Goal: Task Accomplishment & Management: Use online tool/utility

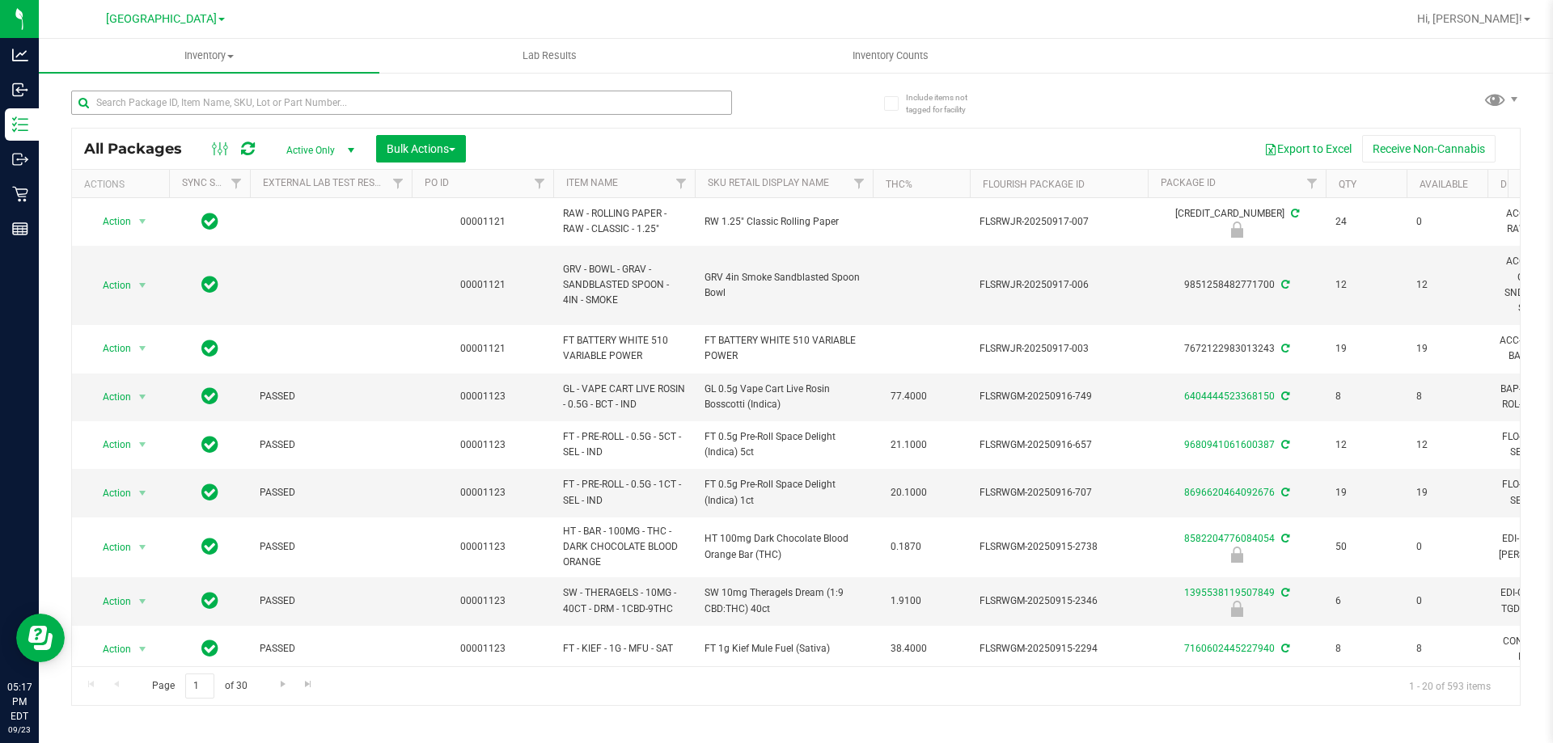
click at [118, 105] on input "text" at bounding box center [401, 103] width 661 height 24
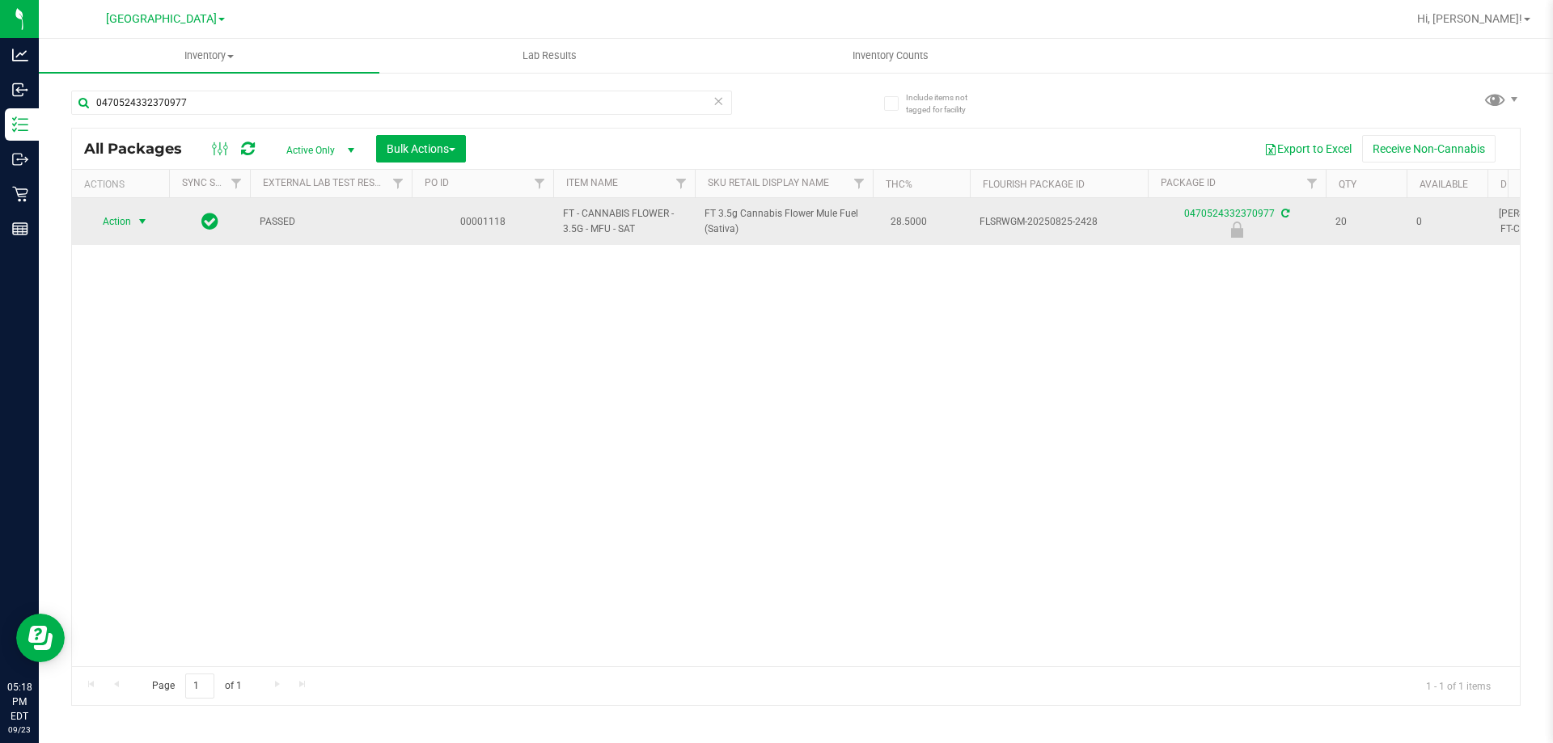
type input "0470524332370977"
click at [138, 218] on span "select" at bounding box center [142, 221] width 13 height 13
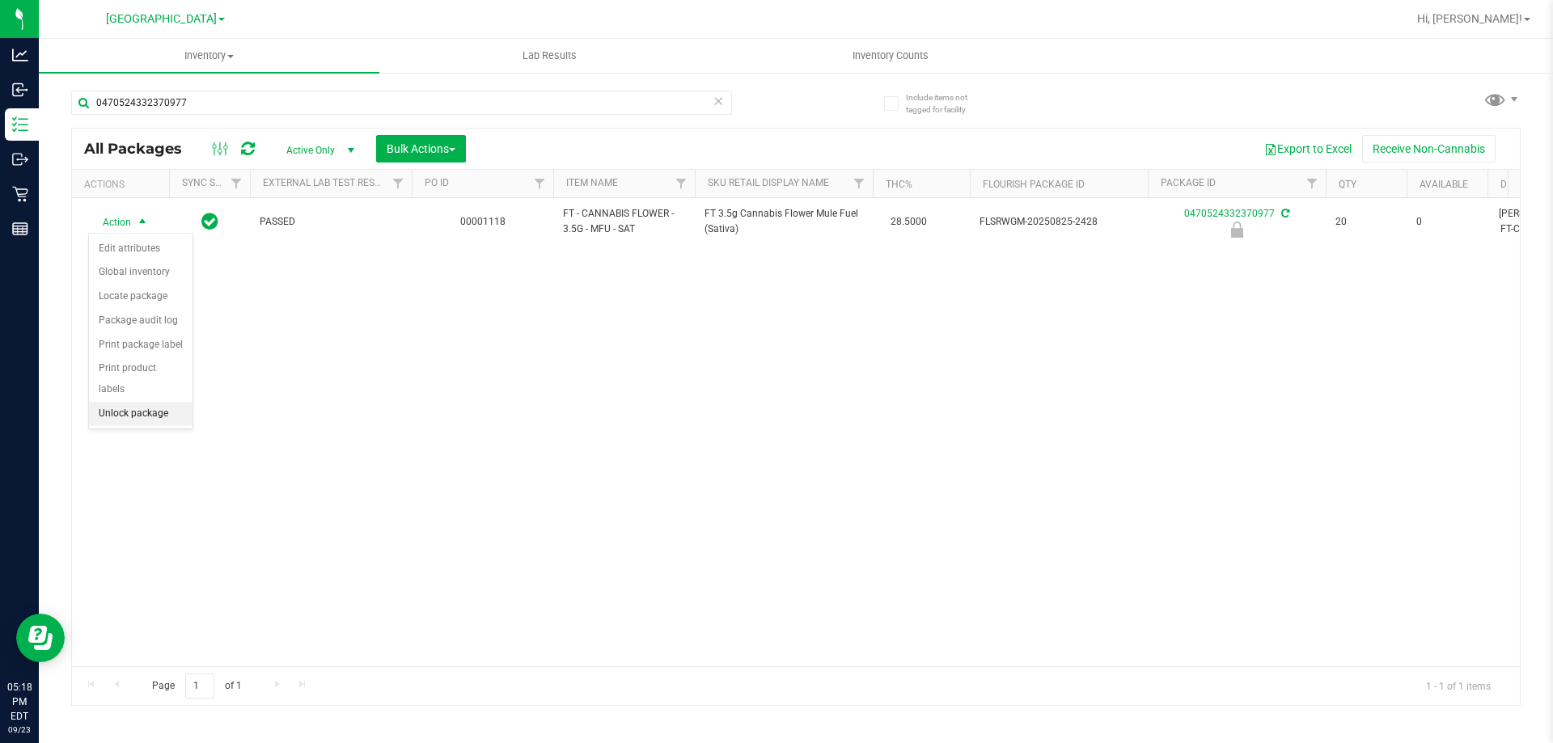
click at [115, 402] on li "Unlock package" at bounding box center [141, 414] width 104 height 24
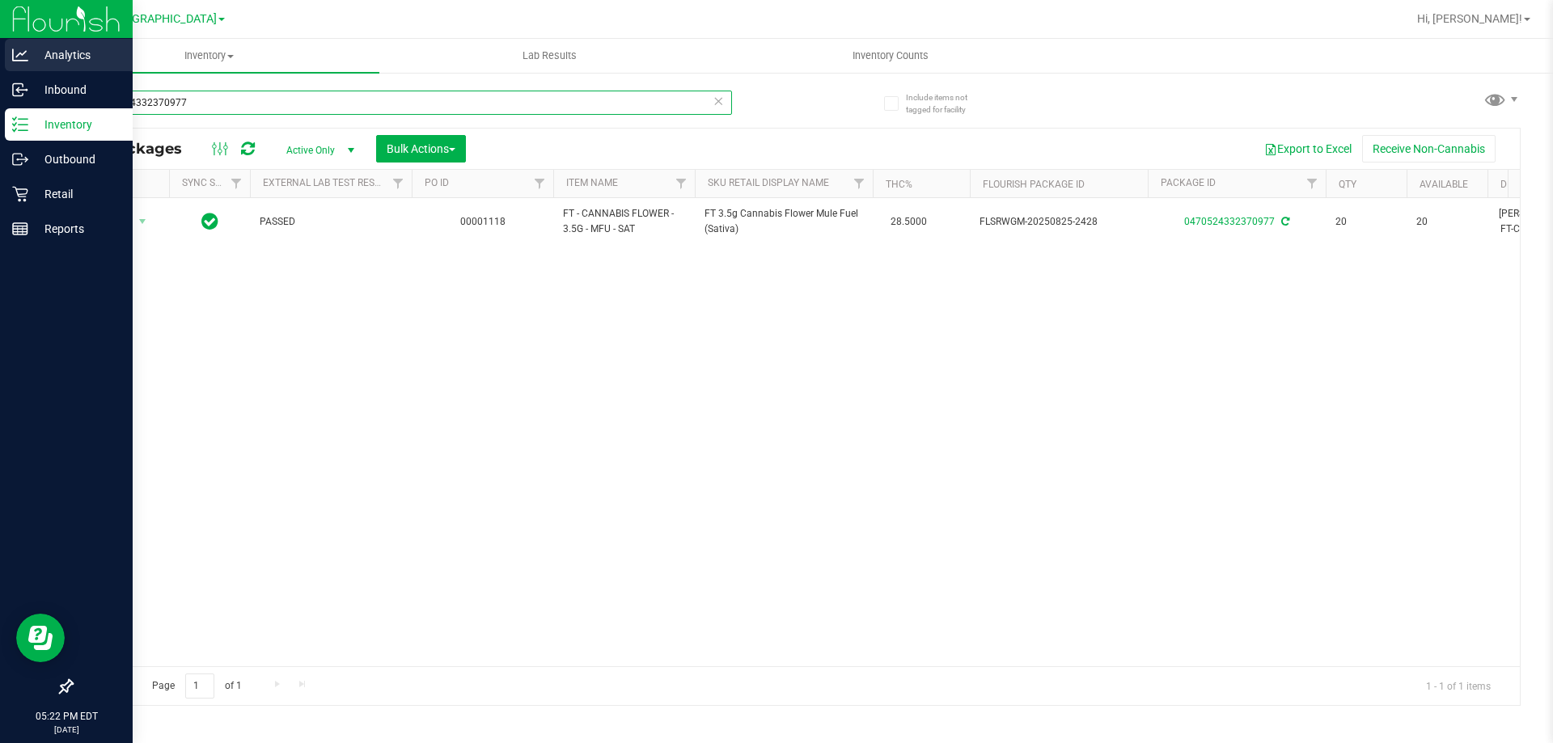
drag, startPoint x: 202, startPoint y: 99, endPoint x: 0, endPoint y: 41, distance: 210.4
click at [0, 44] on div "Analytics Inbound Inventory Outbound Retail Reports 05:22 PM EDT [DATE] 09/23 […" at bounding box center [776, 371] width 1553 height 743
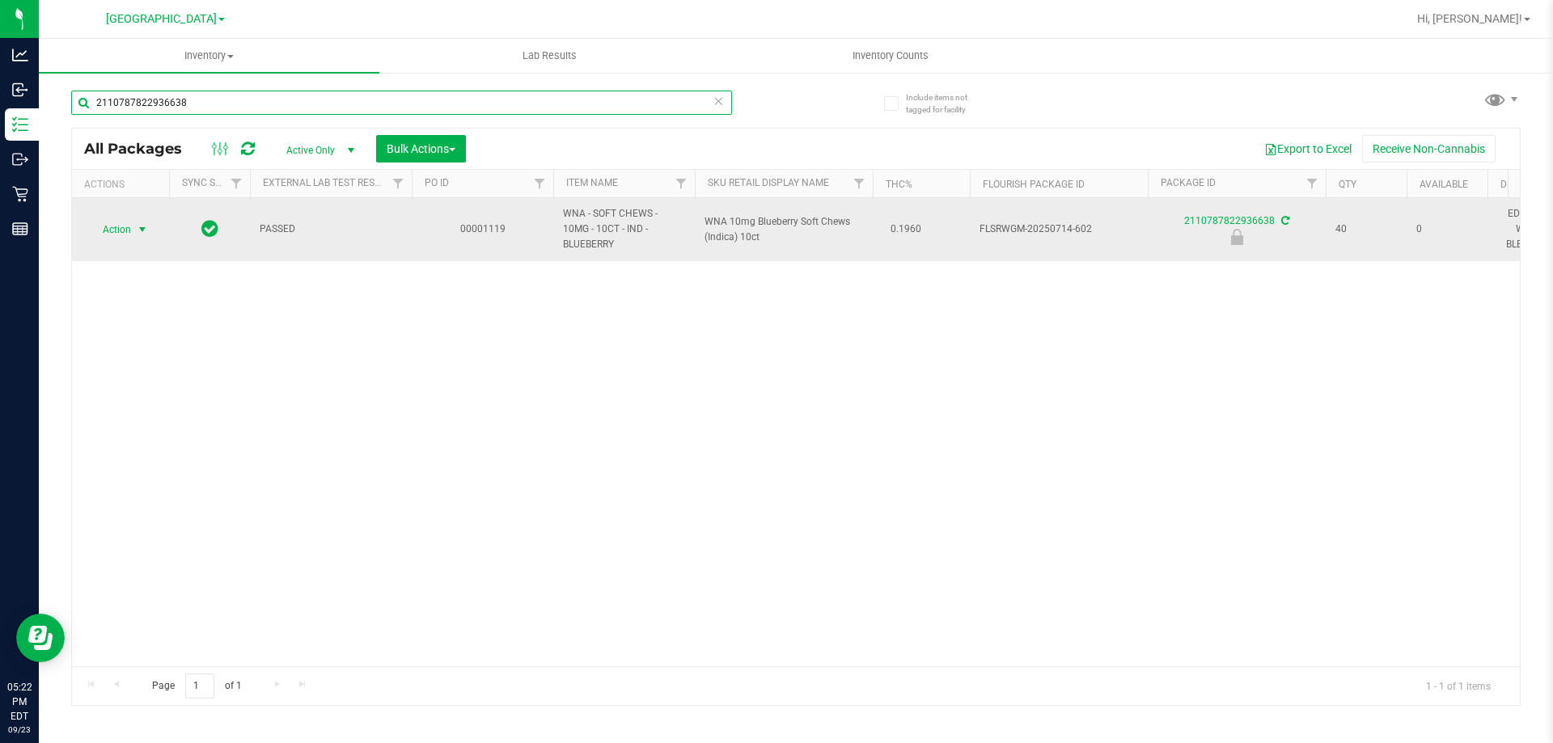
type input "2110787822936638"
click at [141, 233] on span "select" at bounding box center [142, 229] width 13 height 13
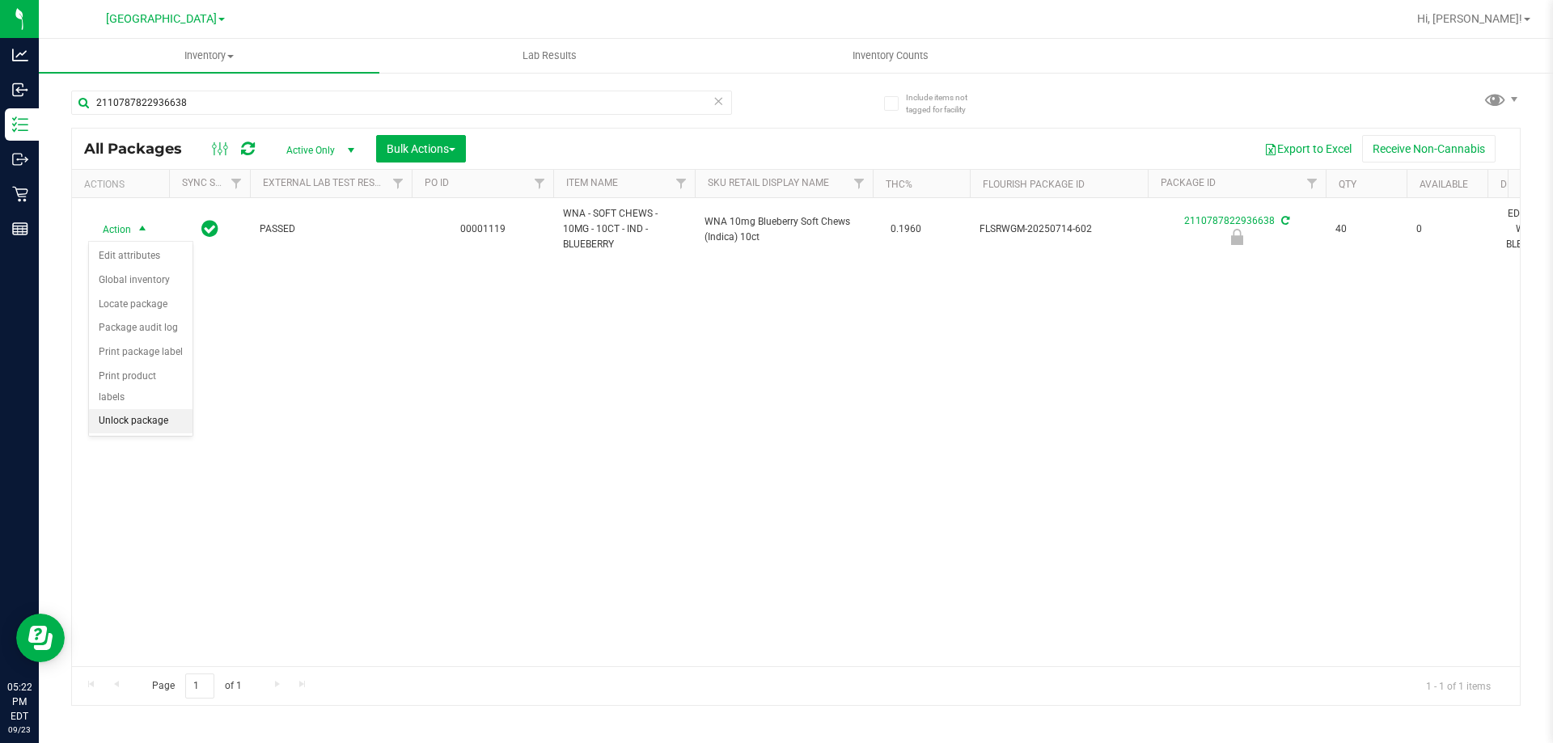
click at [120, 409] on li "Unlock package" at bounding box center [141, 421] width 104 height 24
click at [937, 491] on div "Action Action Adjust qty Create package Edit attributes Global inventory Locate…" at bounding box center [795, 432] width 1447 height 468
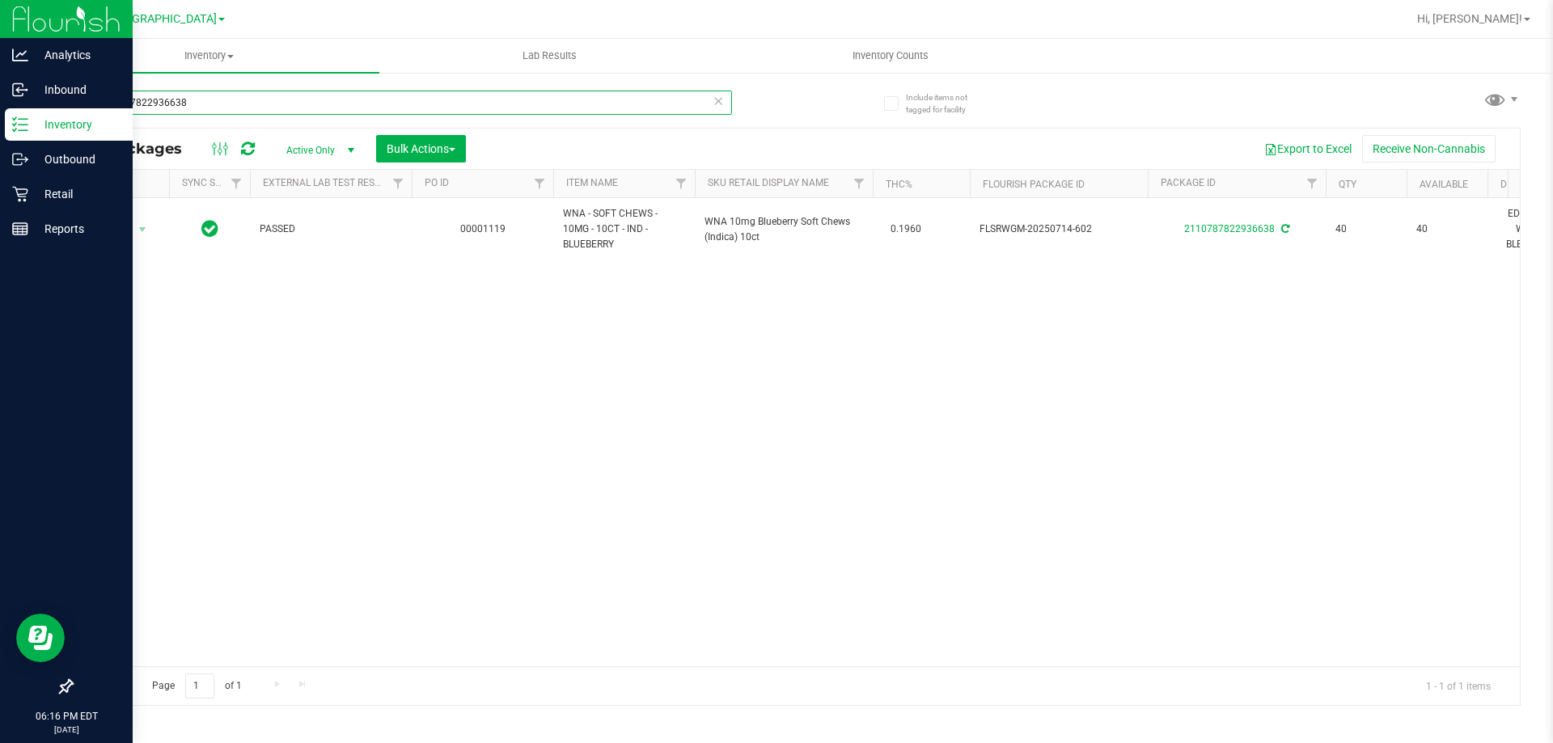
drag, startPoint x: 195, startPoint y: 93, endPoint x: 0, endPoint y: 140, distance: 200.4
click at [0, 140] on div "Analytics Inbound Inventory Outbound Retail Reports 06:16 PM EDT [DATE] 09/23 P…" at bounding box center [776, 371] width 1553 height 743
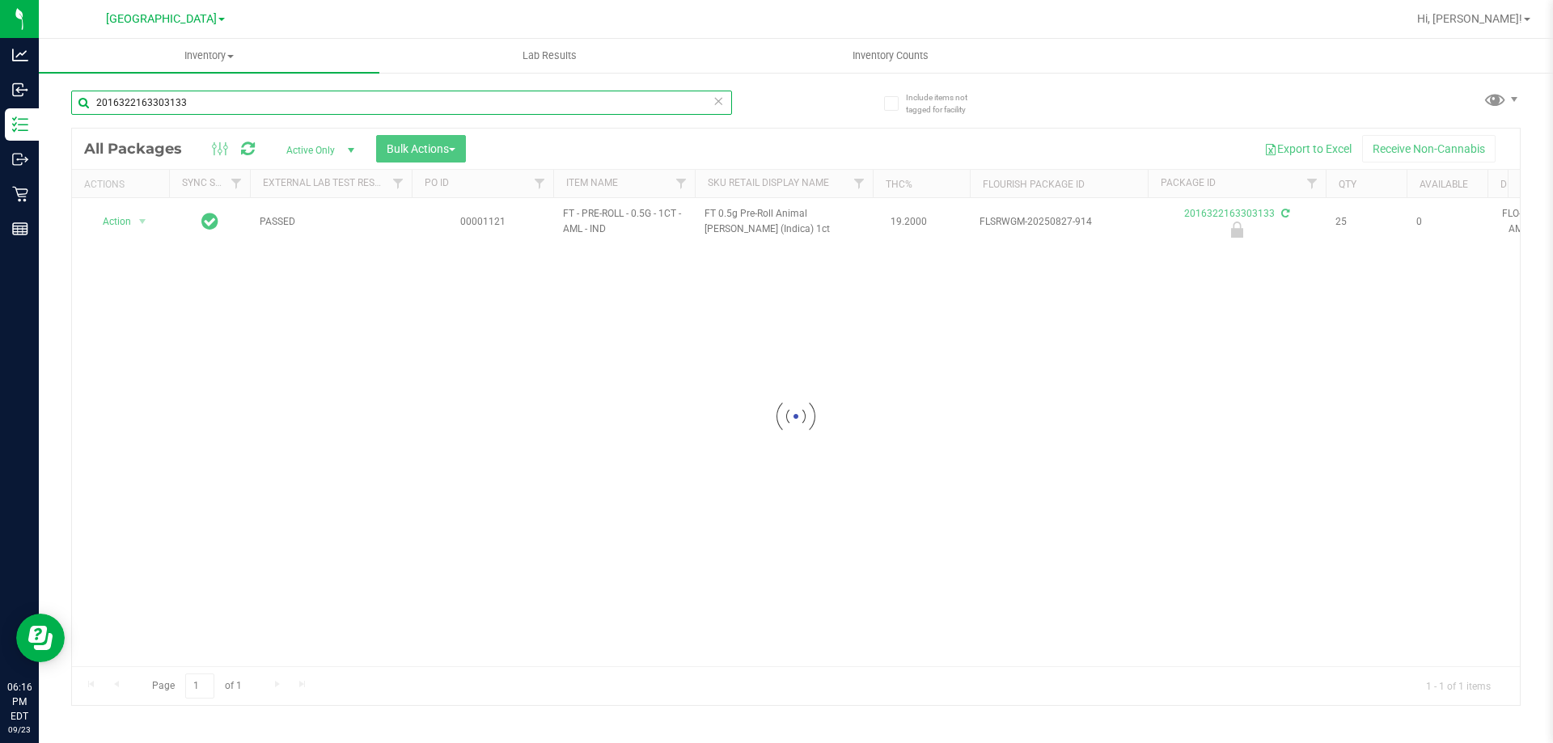
type input "2016322163303133"
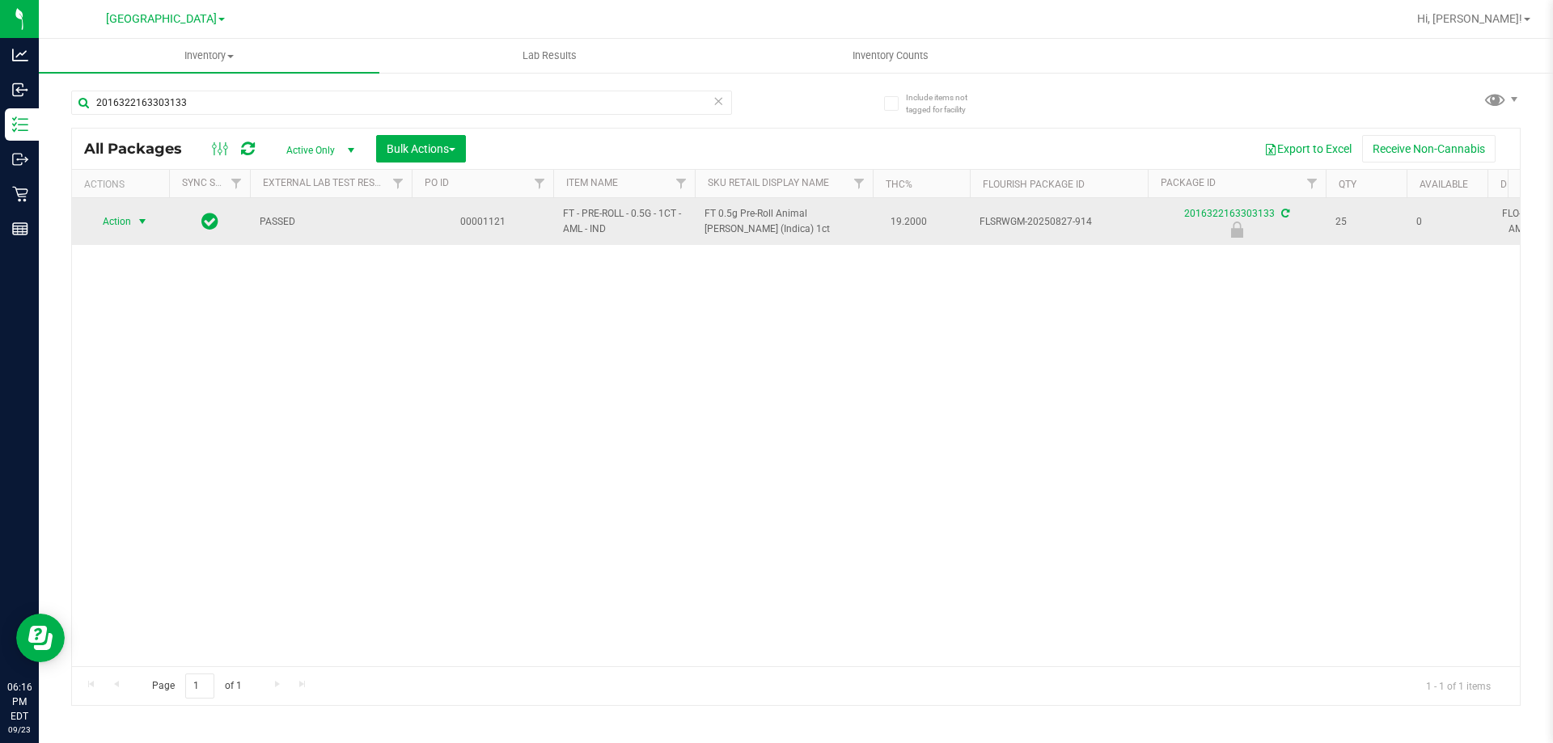
click at [131, 222] on span "Action" at bounding box center [110, 221] width 44 height 23
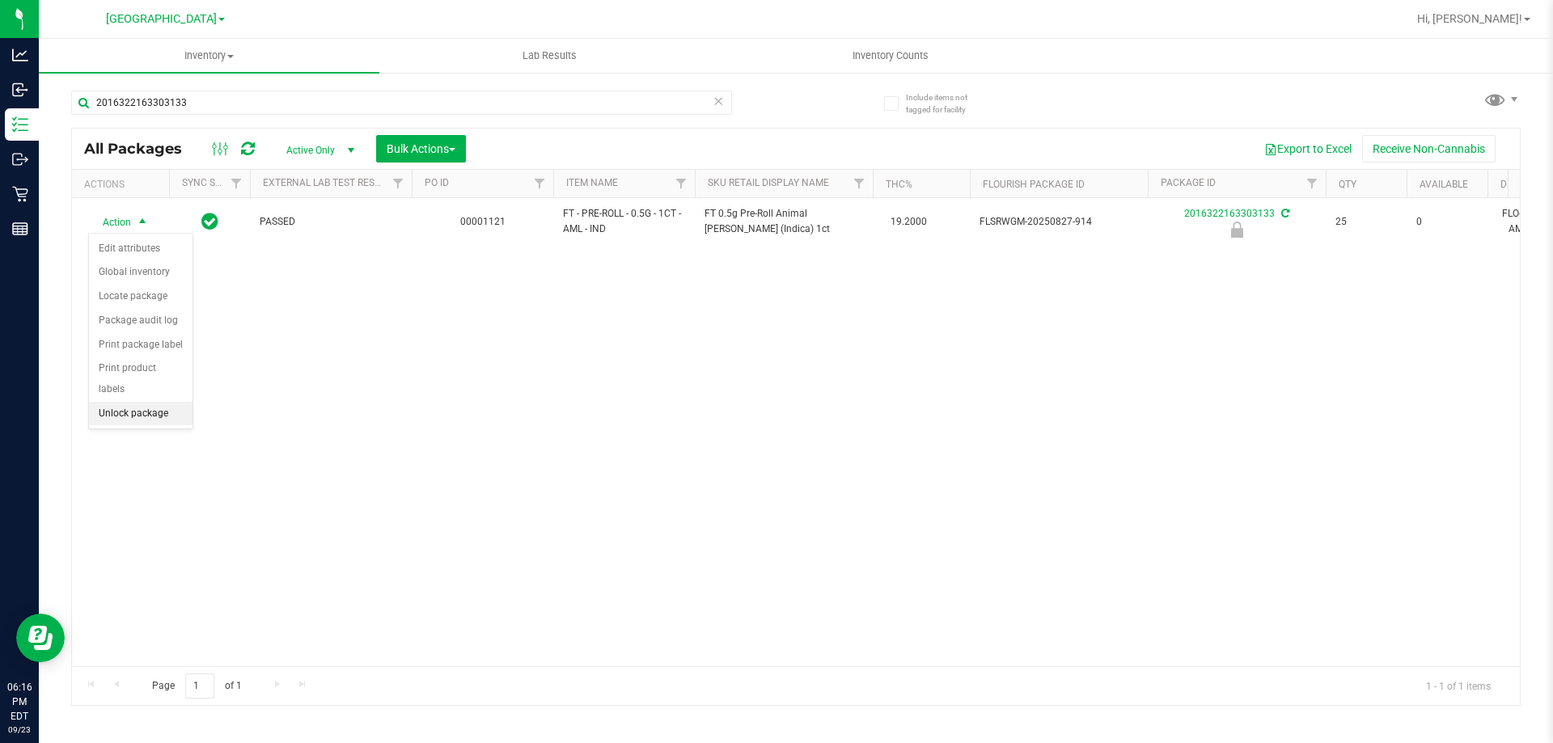
click at [174, 402] on li "Unlock package" at bounding box center [141, 414] width 104 height 24
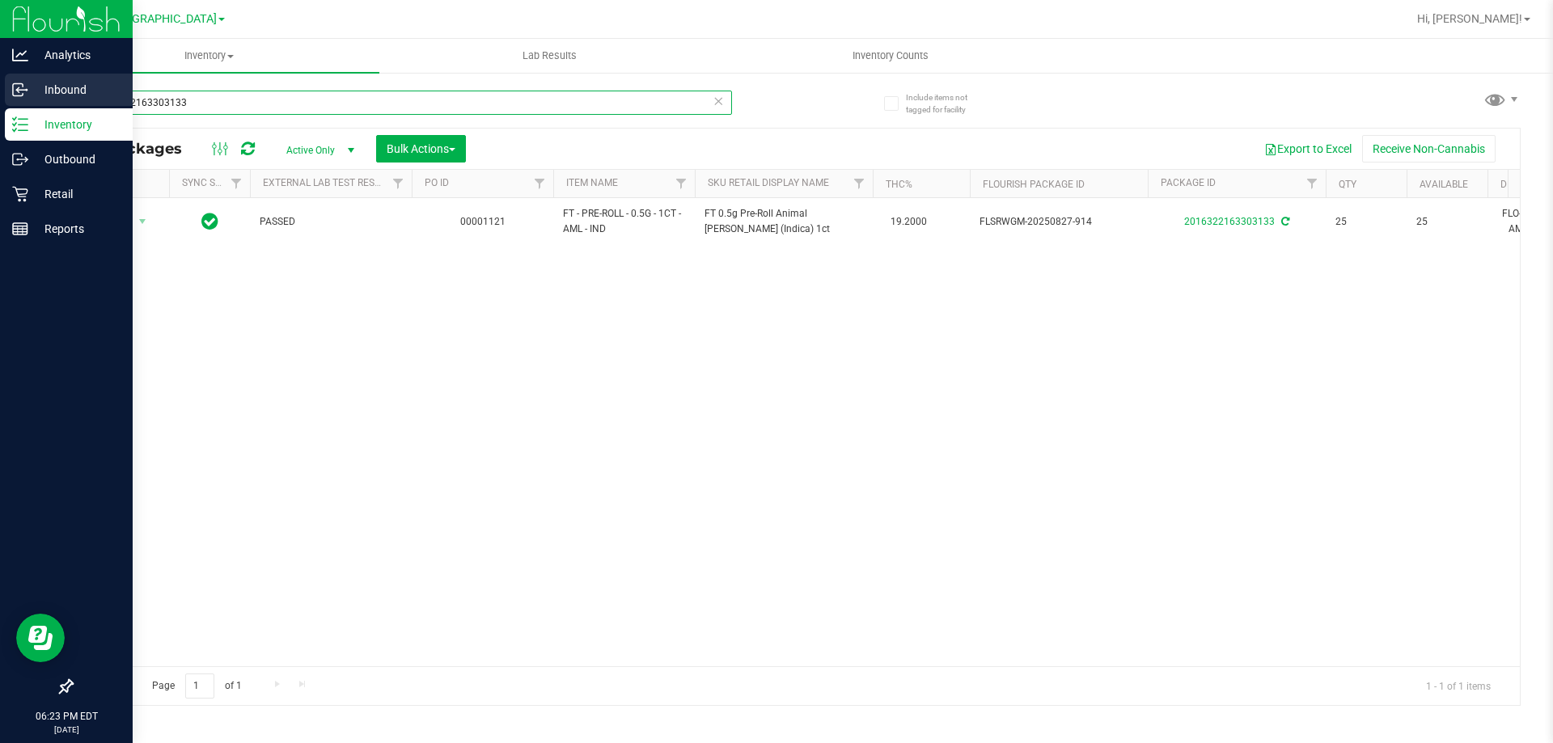
drag, startPoint x: 211, startPoint y: 102, endPoint x: 0, endPoint y: 98, distance: 211.1
click at [0, 98] on div "Analytics Inbound Inventory Outbound Retail Reports 06:23 PM EDT [DATE] 09/23 […" at bounding box center [776, 371] width 1553 height 743
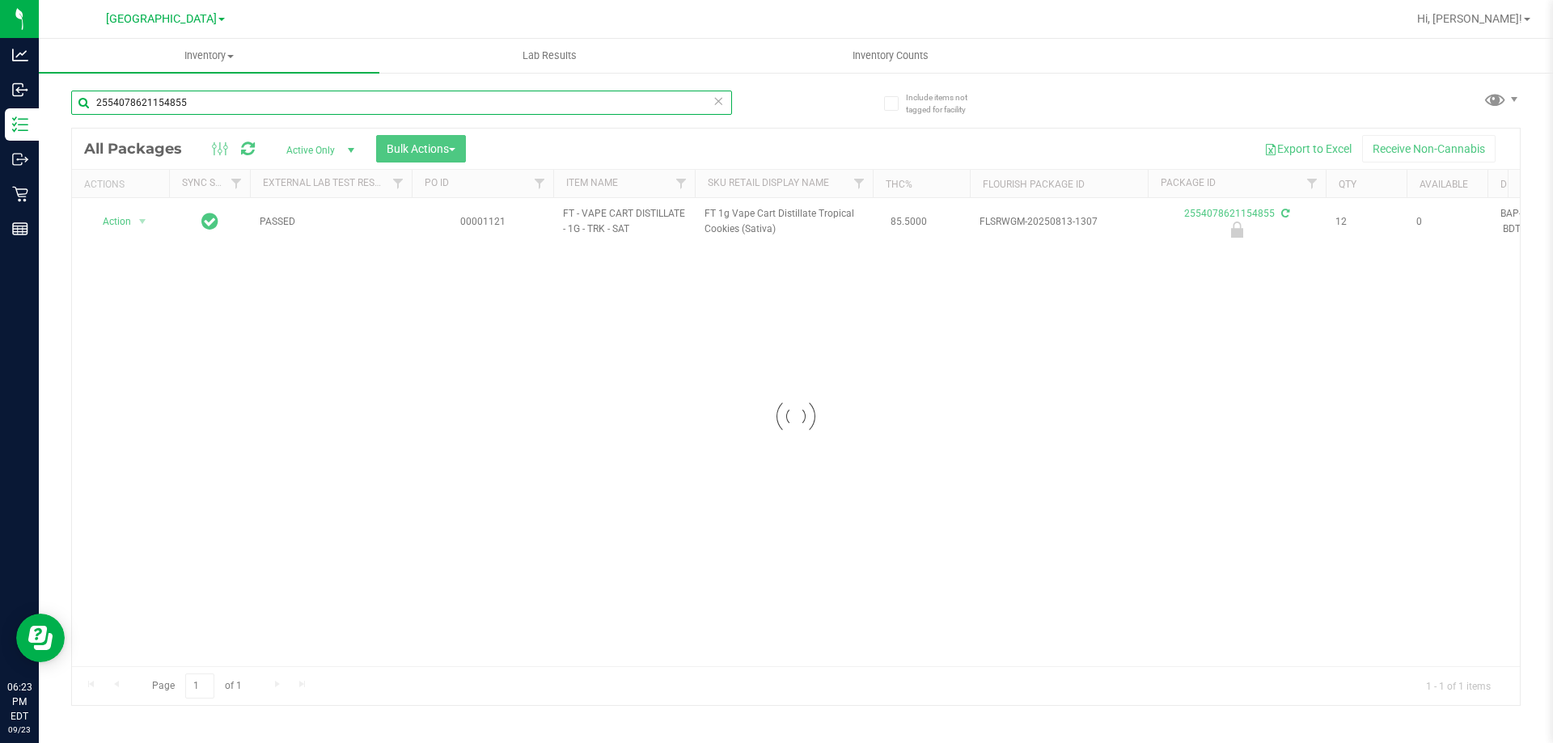
type input "2554078621154855"
click at [129, 224] on div at bounding box center [795, 417] width 1447 height 577
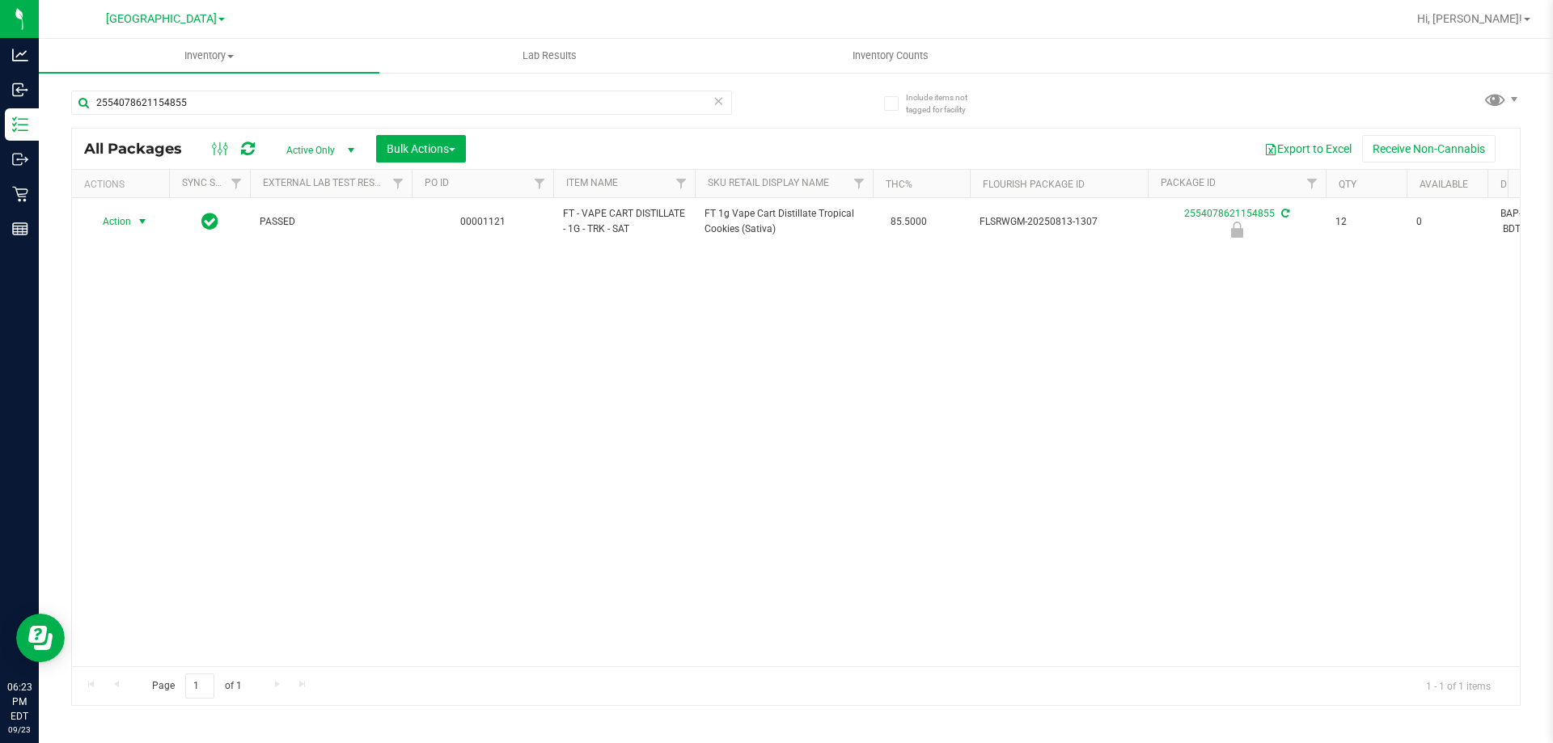
click at [129, 222] on span "Action" at bounding box center [110, 221] width 44 height 23
click at [142, 402] on li "Unlock package" at bounding box center [141, 414] width 104 height 24
click at [721, 103] on icon at bounding box center [717, 100] width 11 height 19
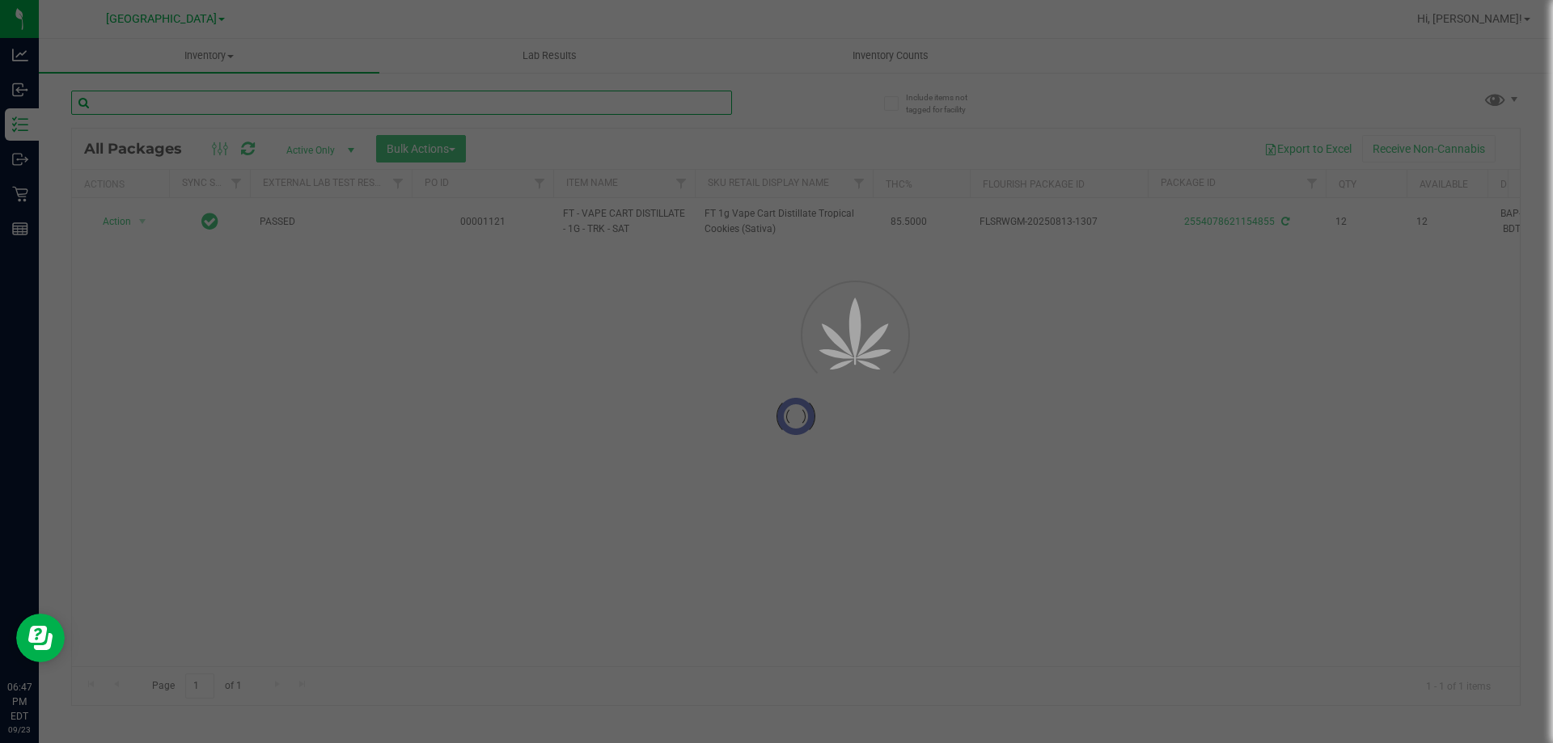
click at [707, 99] on input "text" at bounding box center [401, 103] width 661 height 24
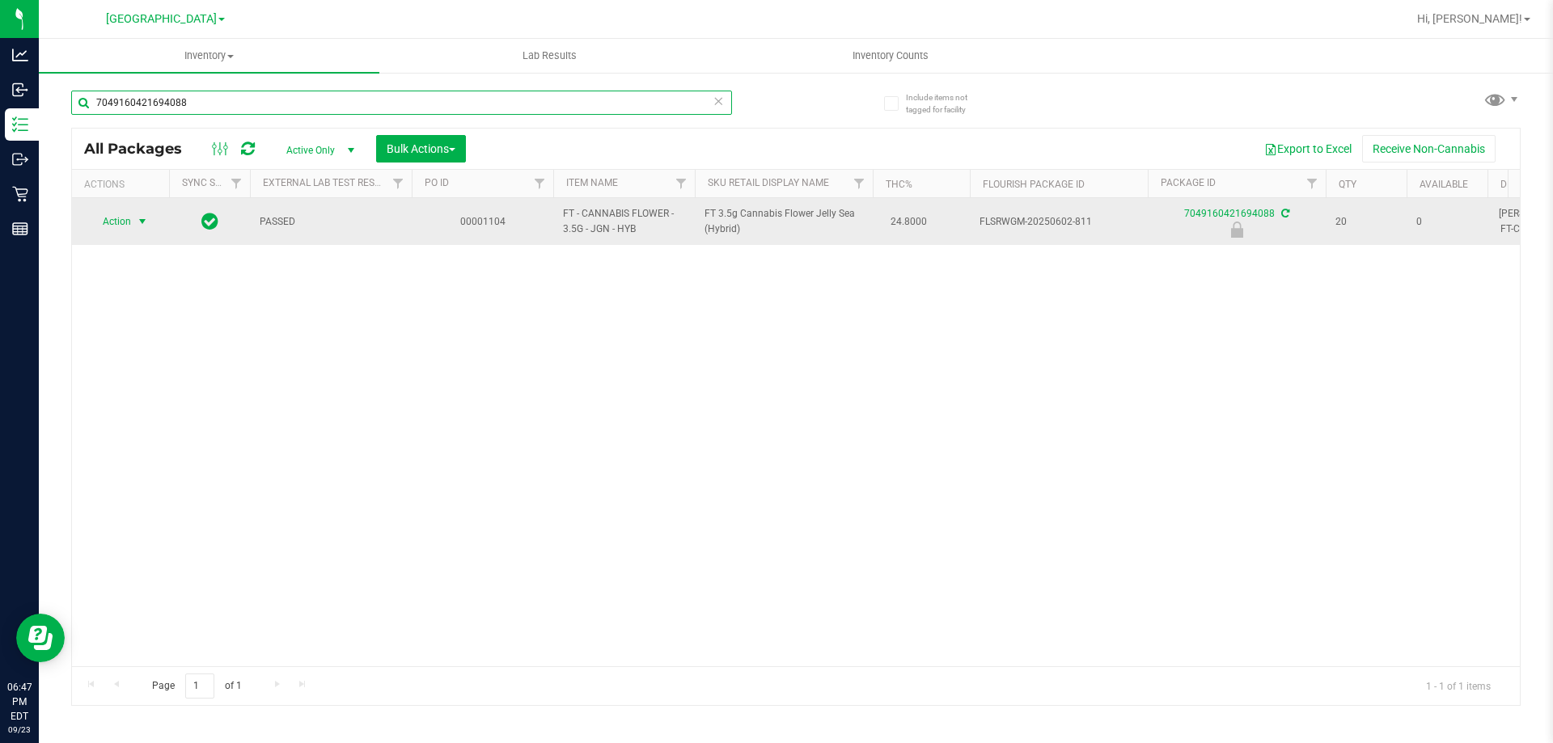
type input "7049160421694088"
click at [142, 222] on span "select" at bounding box center [142, 221] width 13 height 13
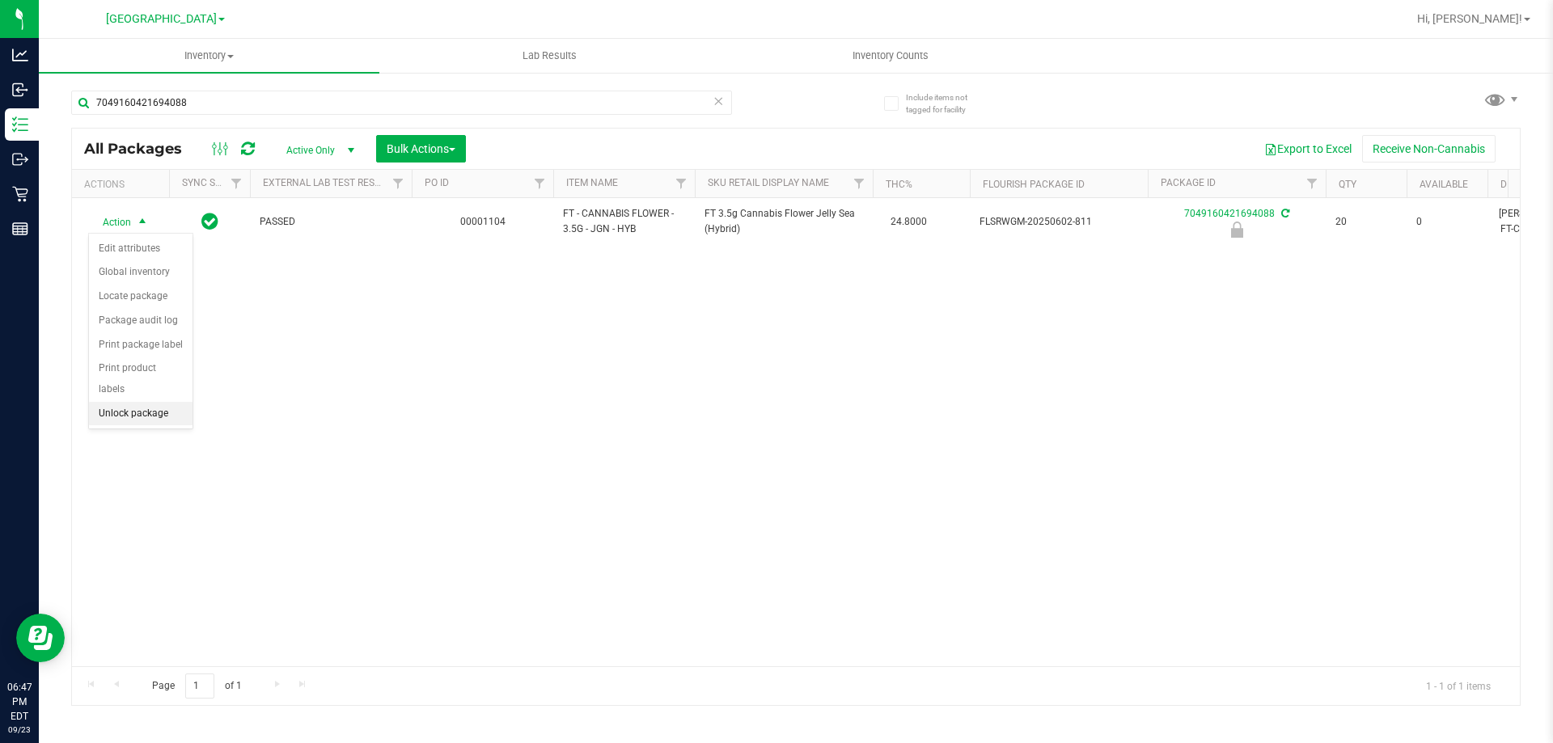
click at [151, 402] on li "Unlock package" at bounding box center [141, 414] width 104 height 24
